Goal: Task Accomplishment & Management: Manage account settings

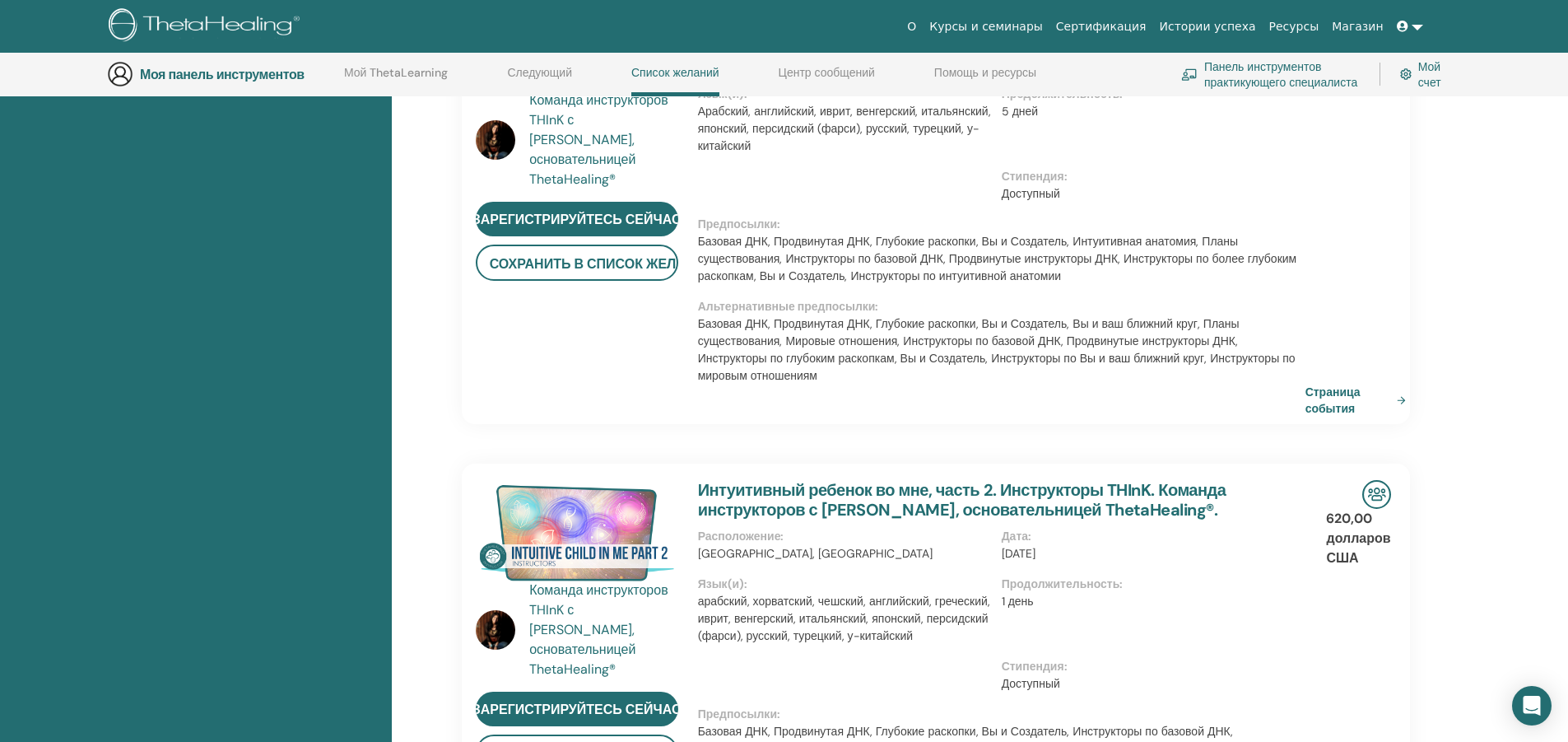
scroll to position [538, 0]
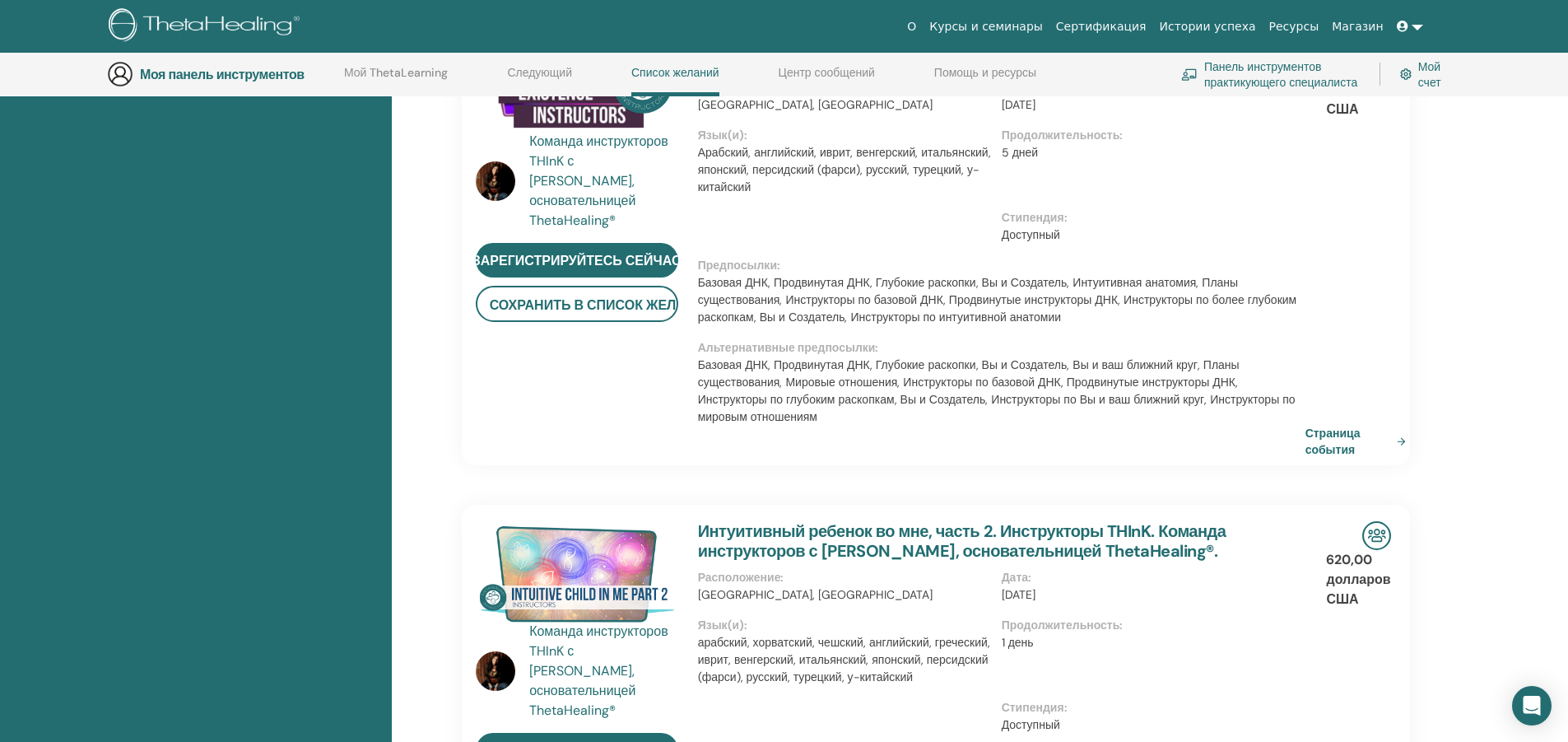
click at [832, 66] on font "Центр сообщений" at bounding box center [826, 72] width 96 height 15
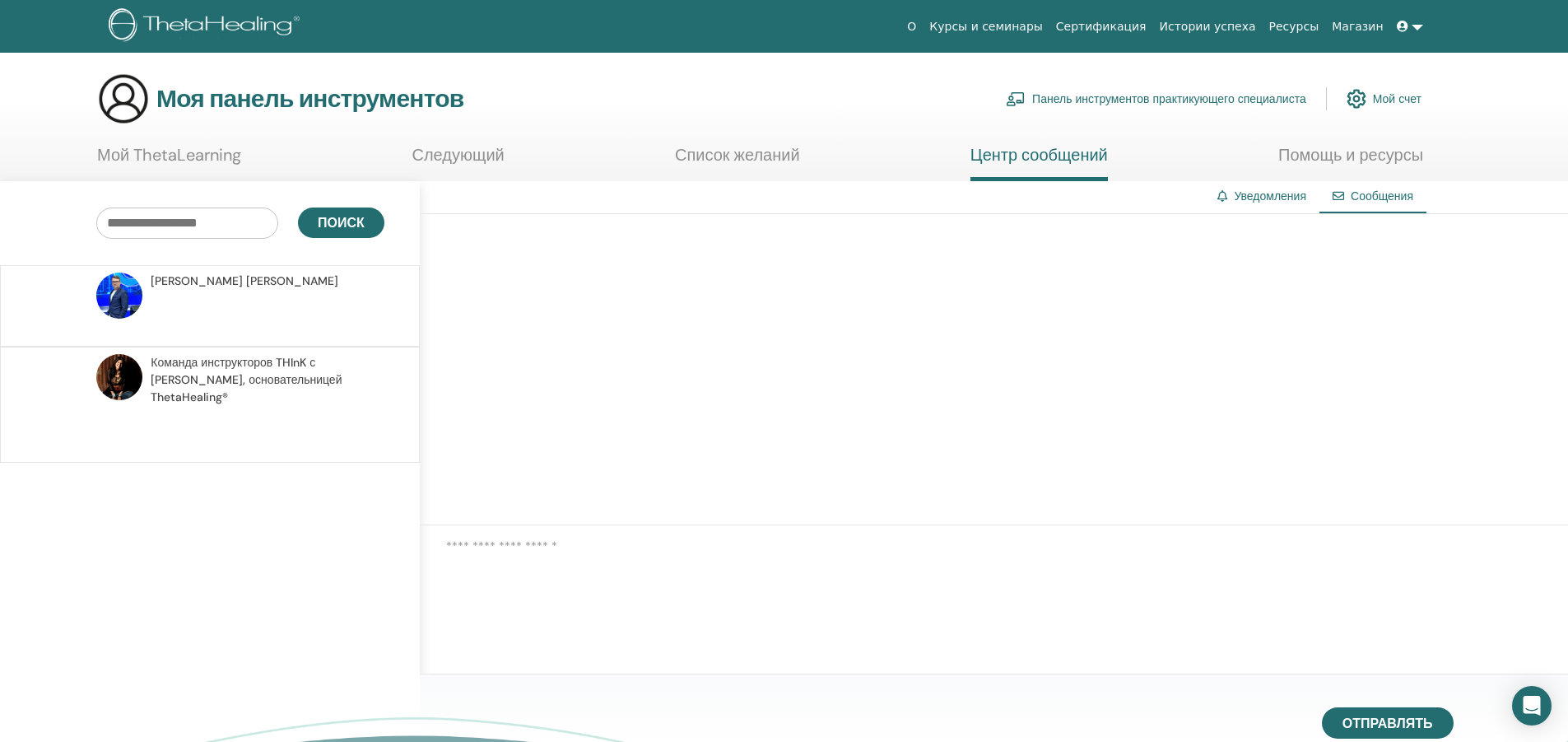
click at [1134, 22] on font "Сертификация" at bounding box center [1101, 26] width 91 height 13
click at [1269, 192] on font "Уведомления" at bounding box center [1270, 196] width 73 height 15
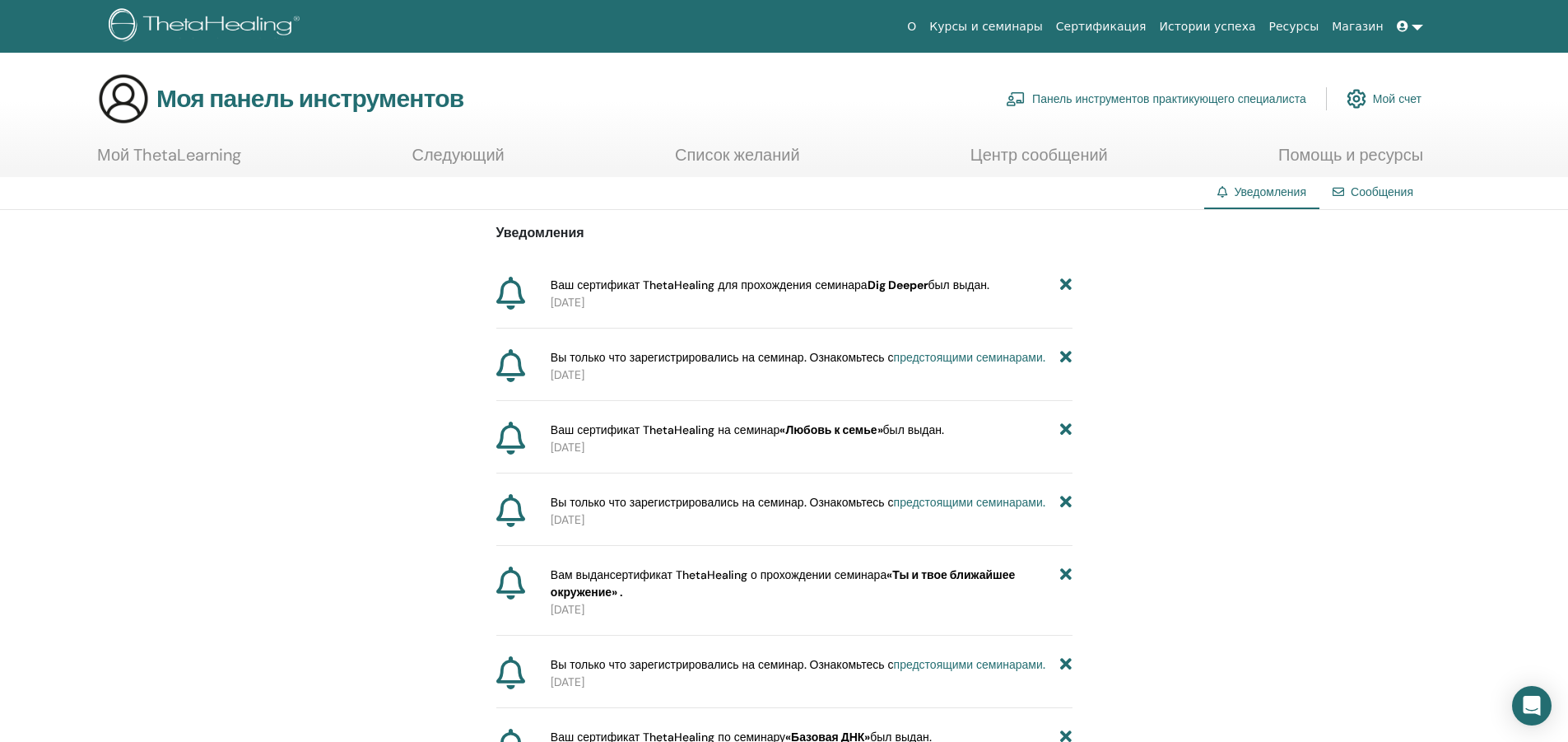
click at [1230, 22] on font "Истории успеха" at bounding box center [1208, 26] width 96 height 13
click at [187, 148] on font "Мой ThetaLearning" at bounding box center [169, 155] width 144 height 21
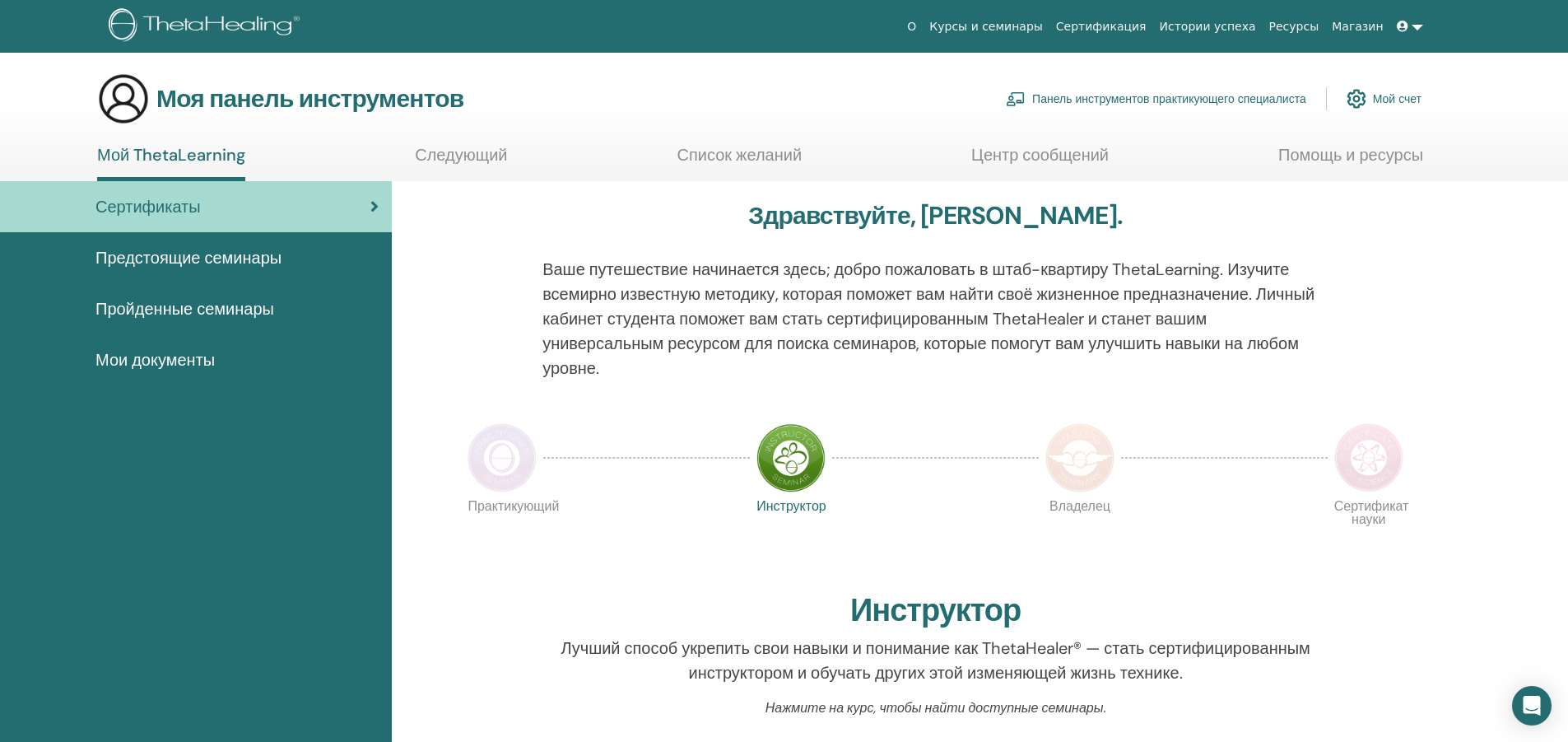
click at [171, 356] on font "Мои документы" at bounding box center [155, 360] width 119 height 21
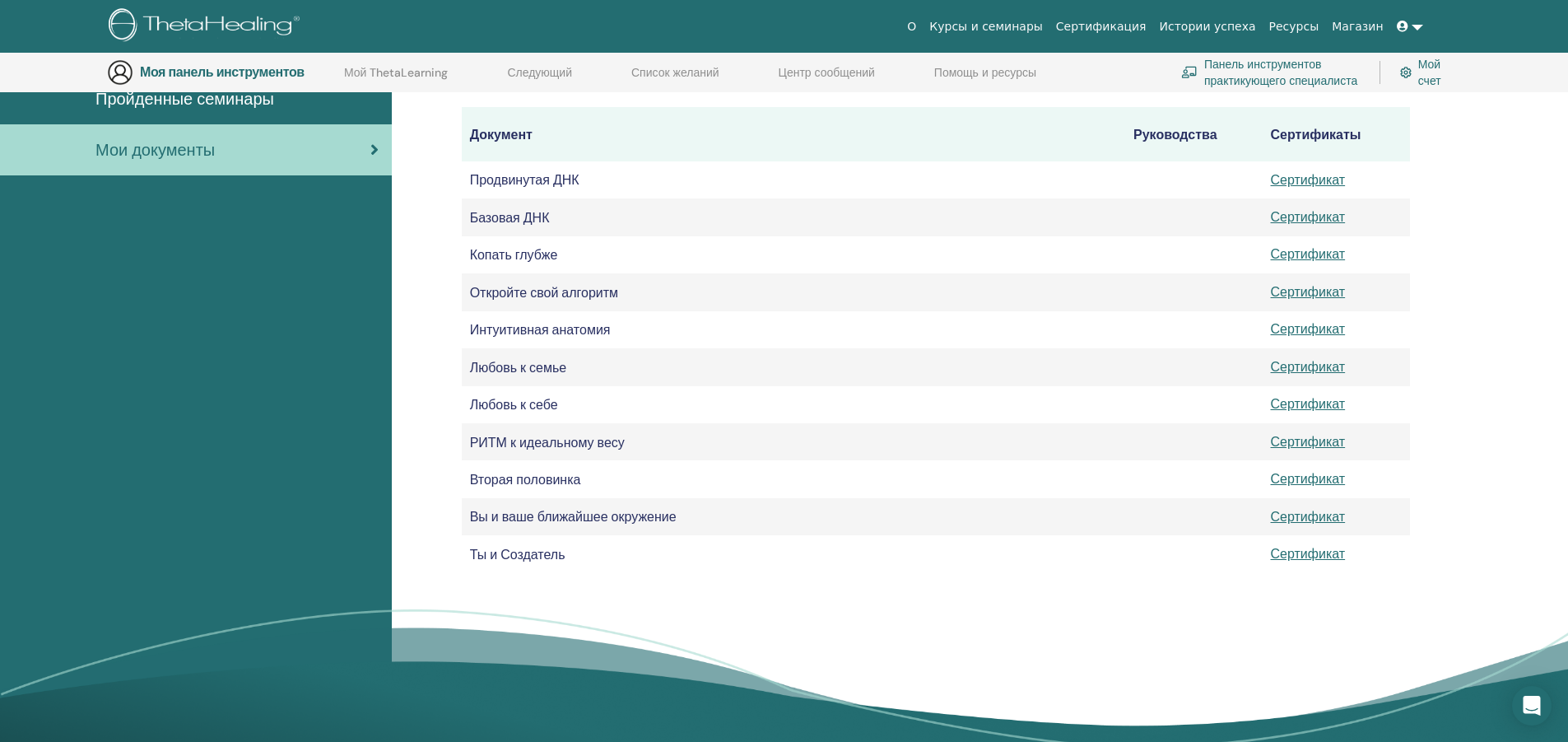
scroll to position [204, 0]
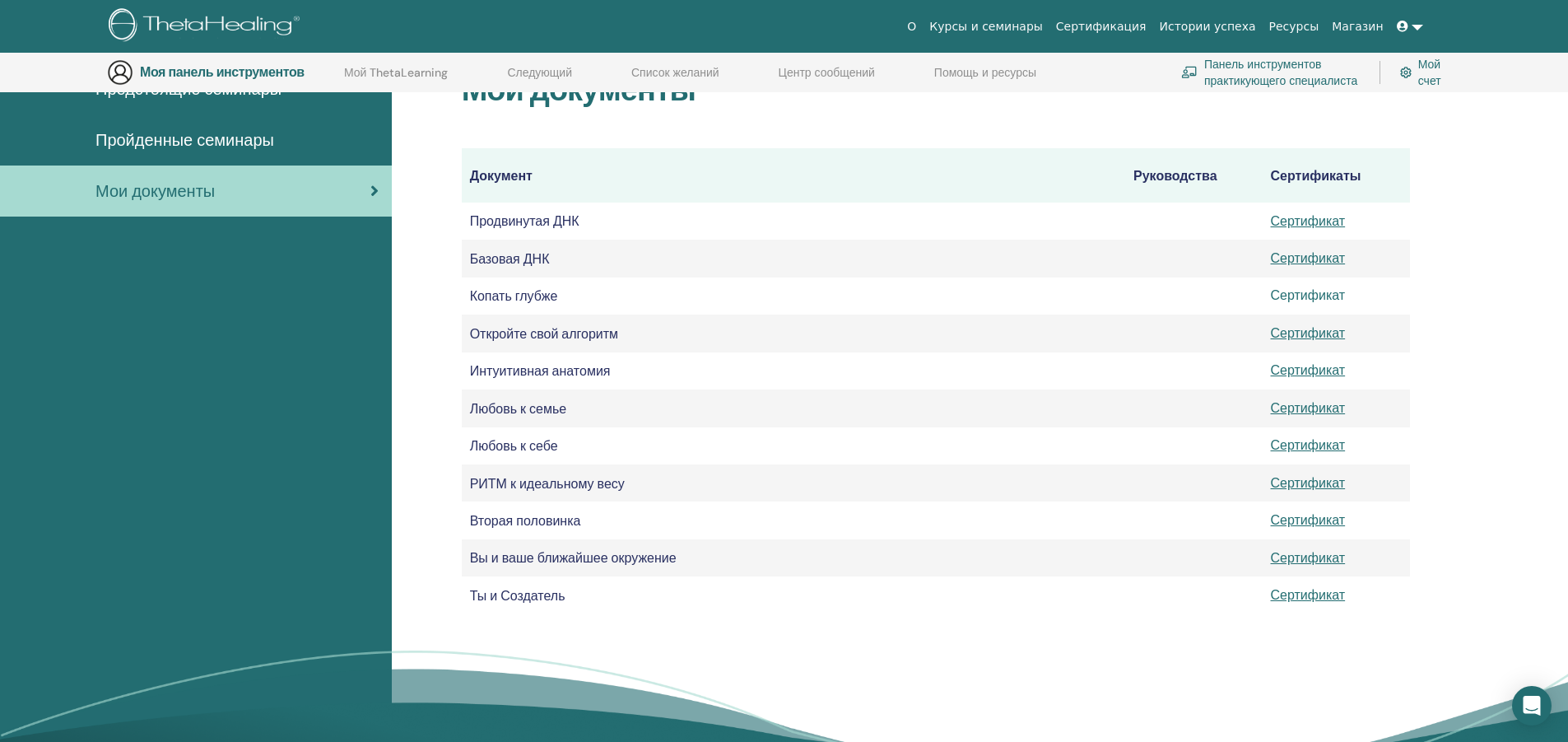
click at [1316, 291] on font "Сертификат" at bounding box center [1308, 296] width 75 height 18
click at [1307, 253] on font "Сертификат" at bounding box center [1308, 258] width 75 height 18
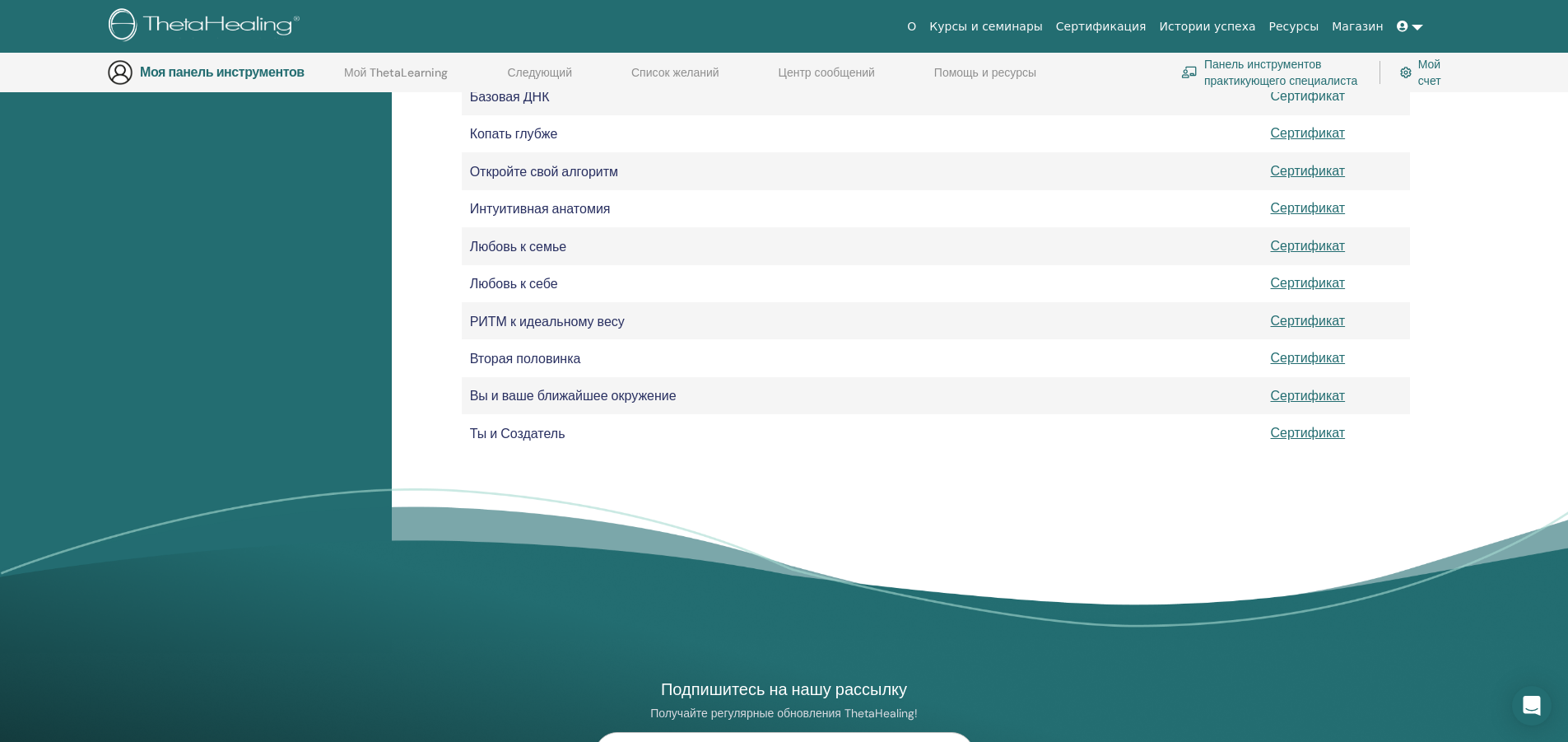
scroll to position [369, 0]
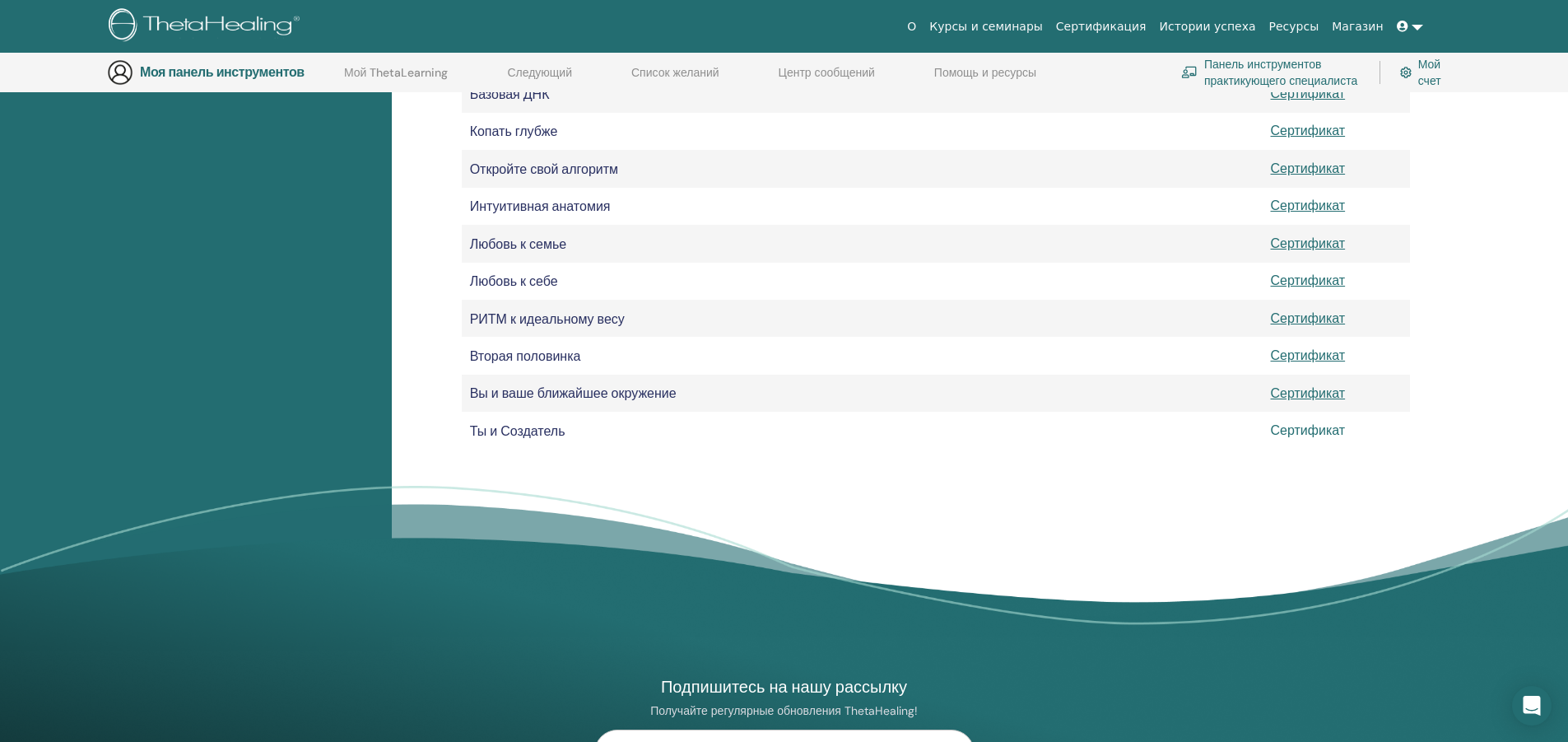
click at [1309, 427] on font "Сертификат" at bounding box center [1308, 430] width 75 height 18
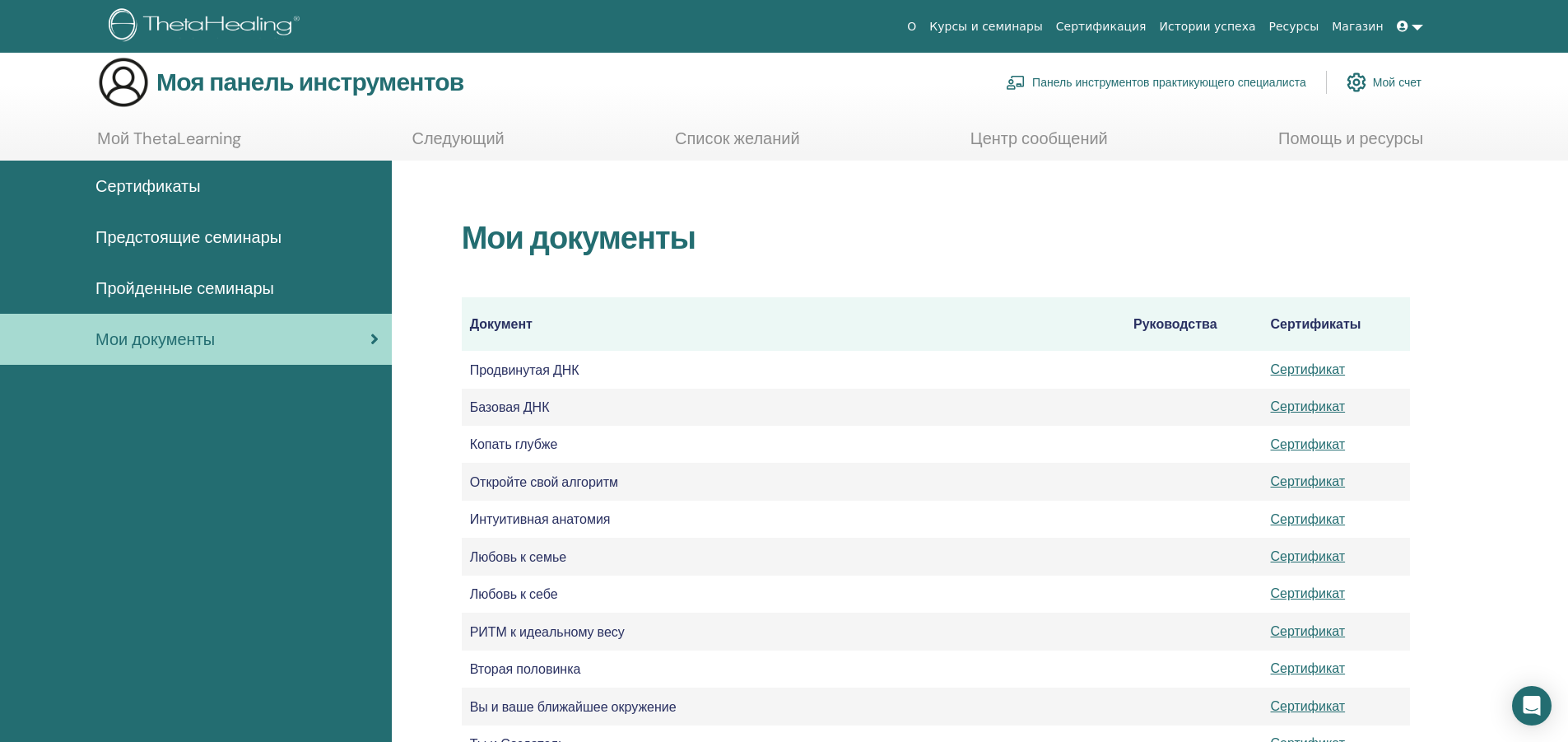
scroll to position [0, 0]
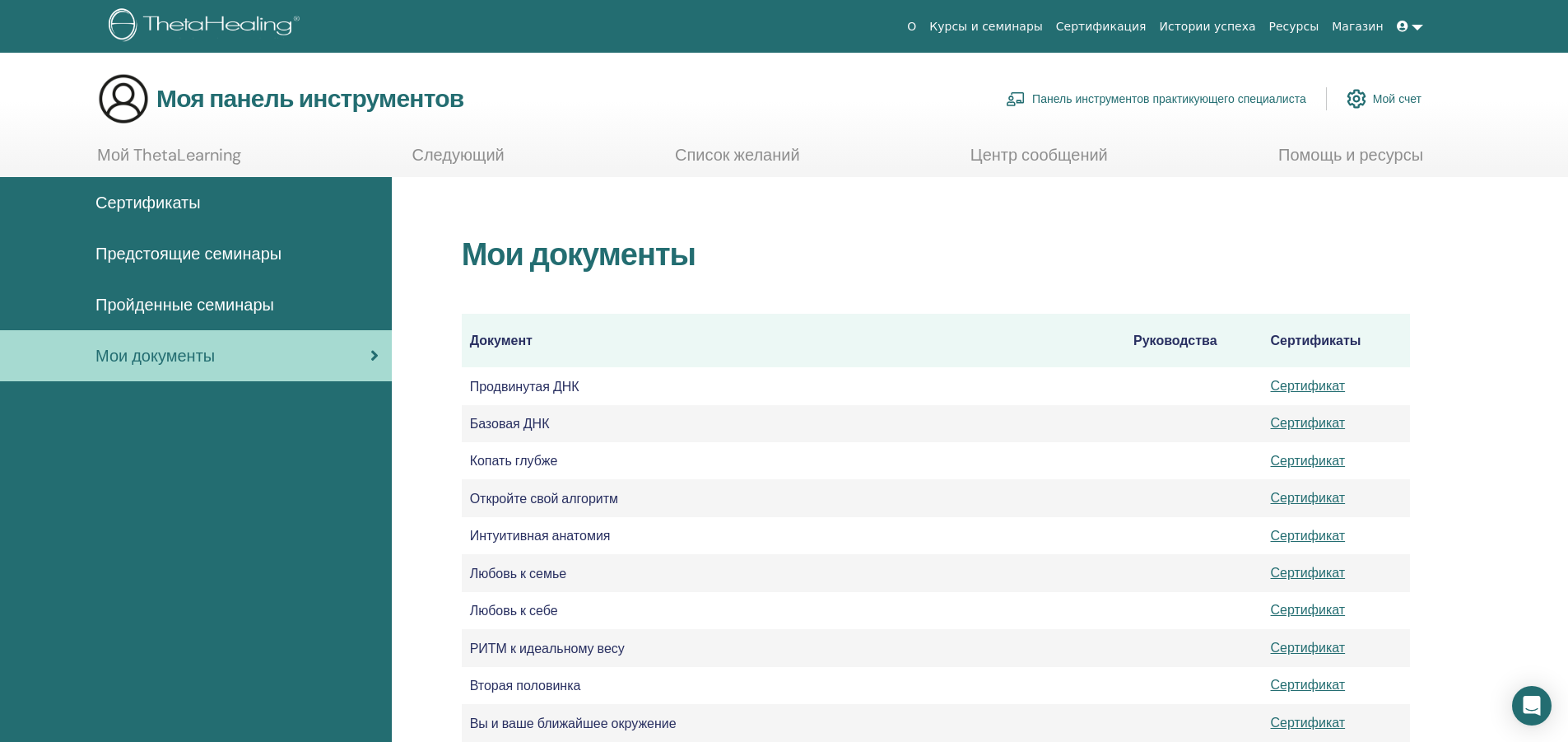
click at [1025, 153] on font "Центр сообщений" at bounding box center [1039, 155] width 137 height 21
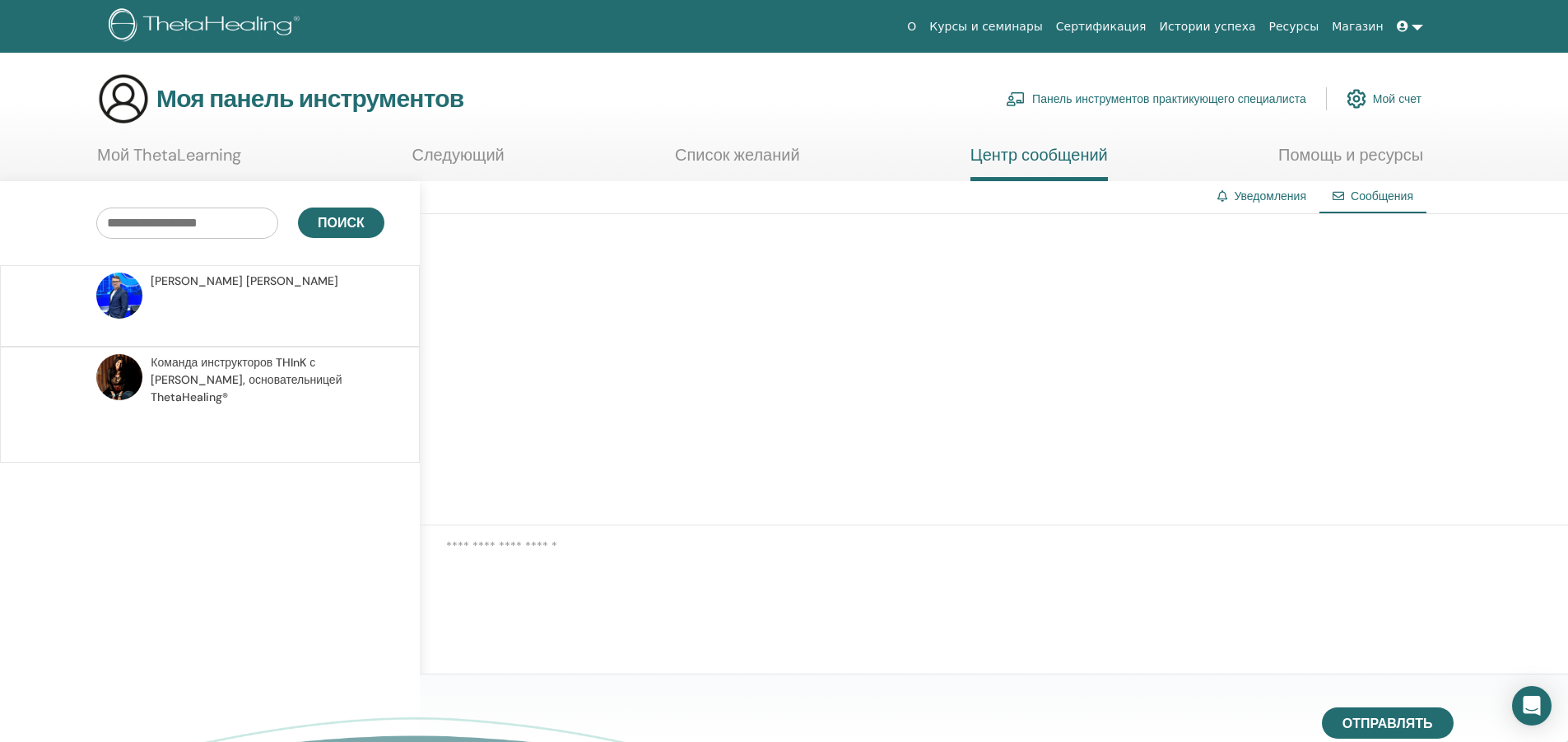
click at [1243, 192] on font "Уведомления" at bounding box center [1270, 196] width 73 height 15
